Goal: Navigation & Orientation: Find specific page/section

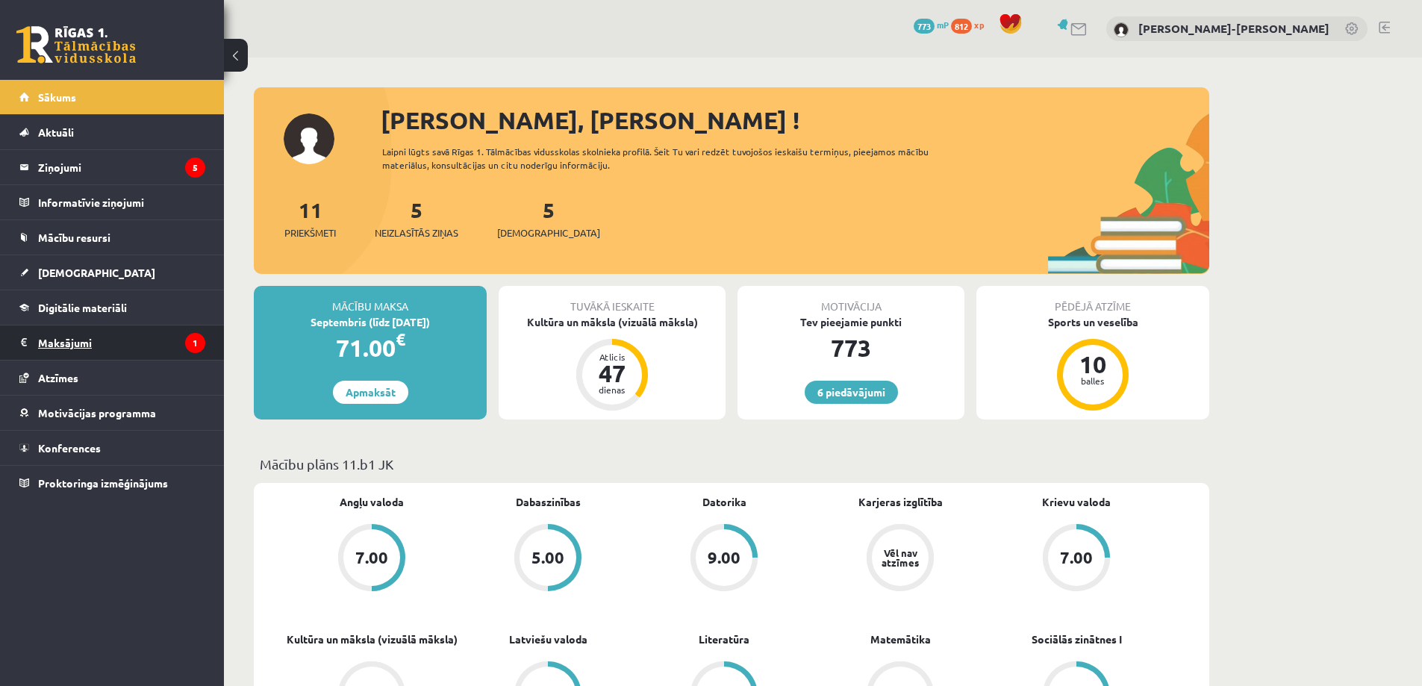
click at [81, 350] on legend "Maksājumi 1" at bounding box center [121, 342] width 167 height 34
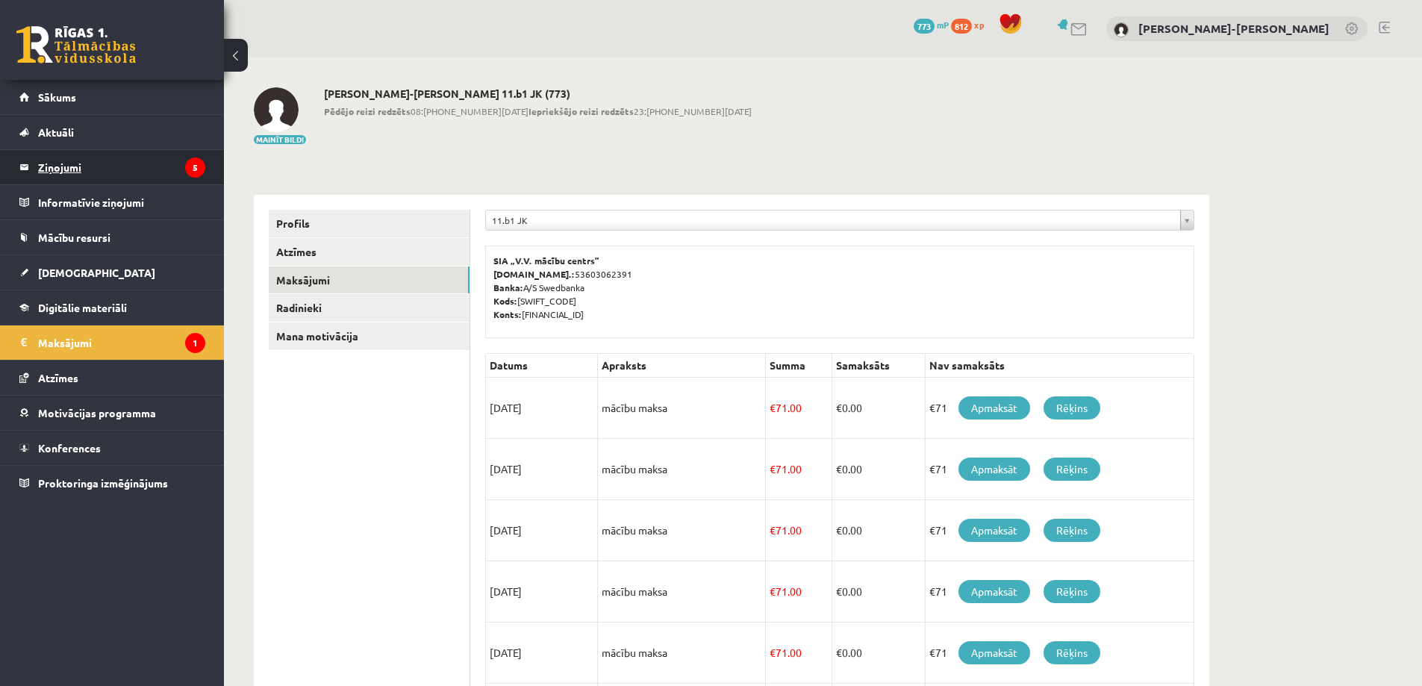
click at [47, 169] on legend "Ziņojumi 5" at bounding box center [121, 167] width 167 height 34
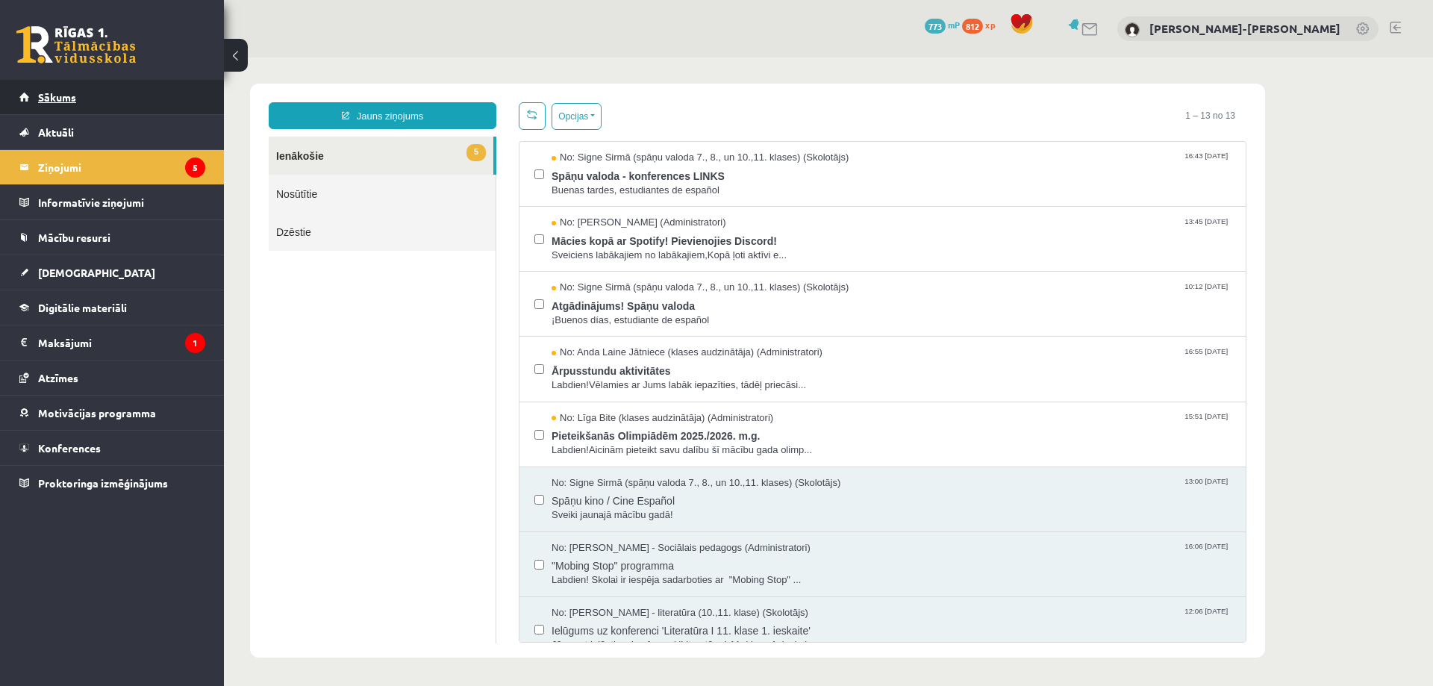
click at [52, 96] on span "Sākums" at bounding box center [57, 96] width 38 height 13
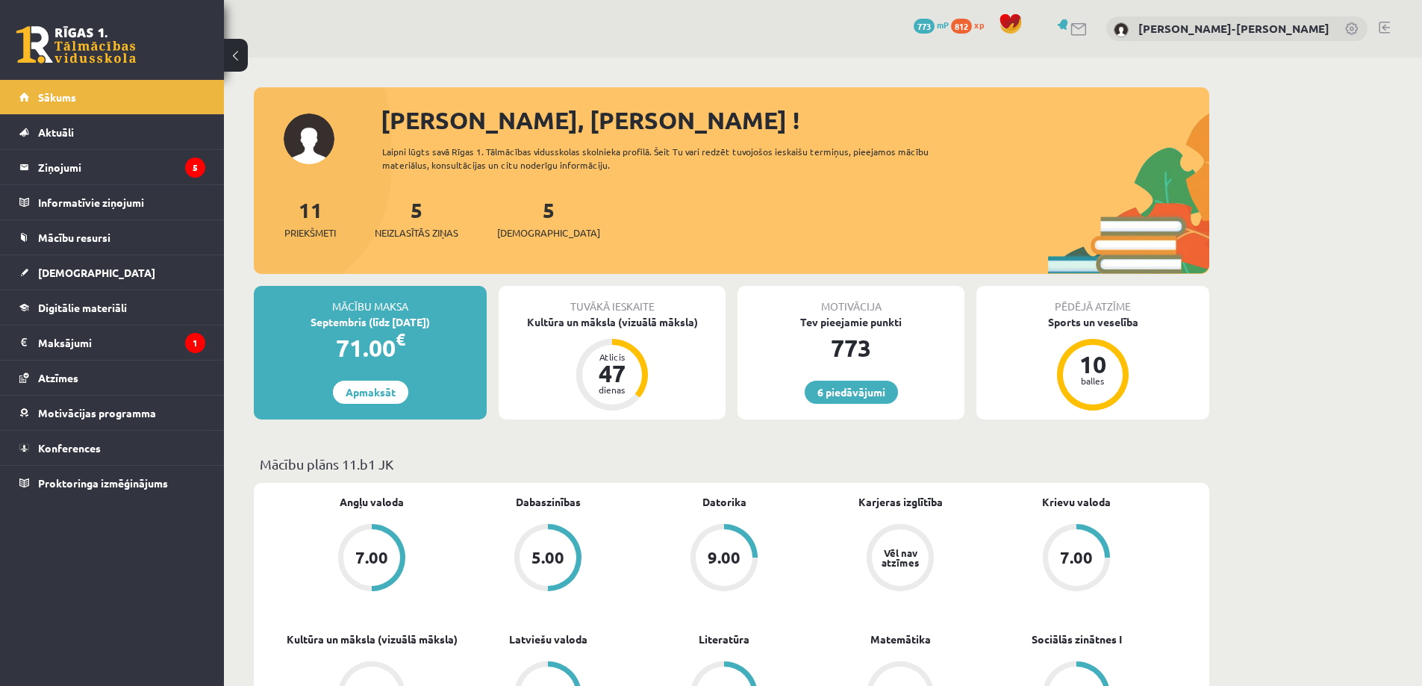
click at [1382, 25] on link at bounding box center [1383, 28] width 11 height 12
click at [1386, 29] on link at bounding box center [1383, 28] width 11 height 12
